Goal: Task Accomplishment & Management: Use online tool/utility

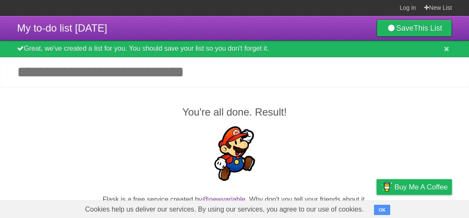
scroll to position [9, 0]
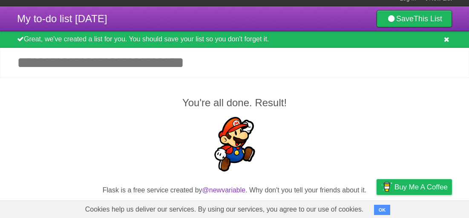
click at [444, 38] on icon at bounding box center [447, 39] width 6 height 7
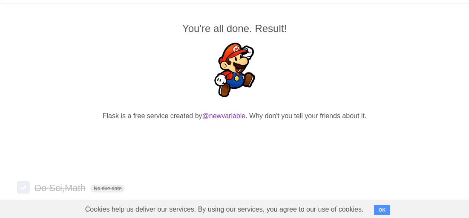
scroll to position [64, 0]
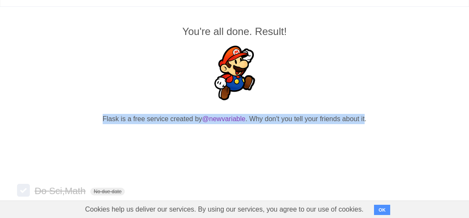
drag, startPoint x: 107, startPoint y: 116, endPoint x: 357, endPoint y: 123, distance: 249.3
click at [359, 122] on p "Flask is a free service created by @newvariable . Why don't you tell your frien…" at bounding box center [234, 119] width 435 height 10
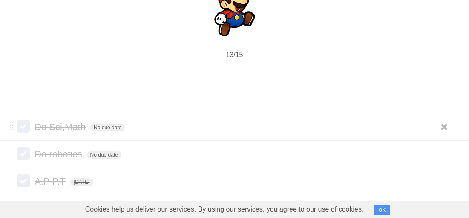
scroll to position [162, 0]
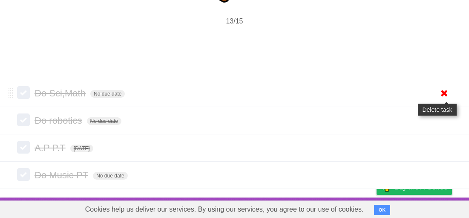
click at [445, 90] on icon at bounding box center [444, 93] width 12 height 14
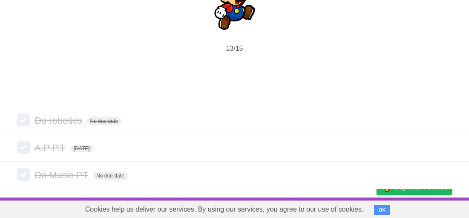
scroll to position [135, 0]
click at [446, 95] on div "You're all done. Result! 13/15" at bounding box center [234, 21] width 469 height 171
click at [445, 121] on icon at bounding box center [444, 120] width 12 height 14
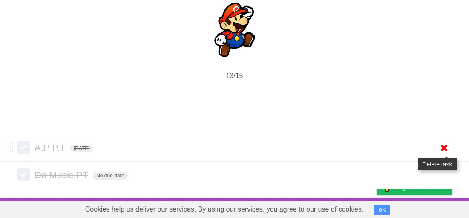
click at [449, 147] on icon at bounding box center [444, 148] width 12 height 14
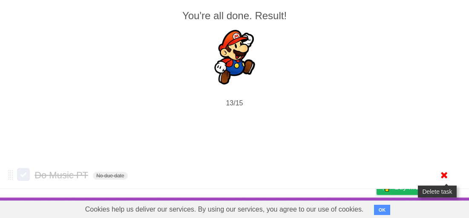
scroll to position [81, 0]
click at [447, 169] on icon at bounding box center [444, 175] width 12 height 14
